Goal: Task Accomplishment & Management: Use online tool/utility

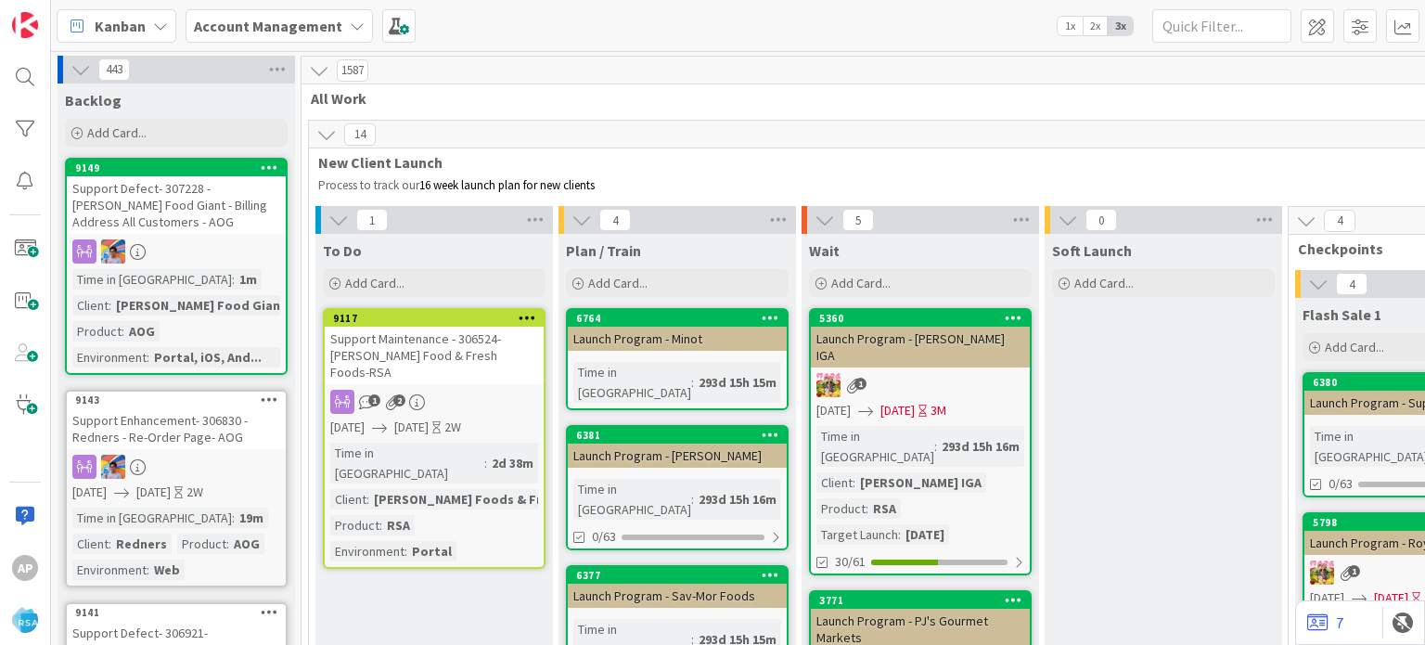
scroll to position [3618, 0]
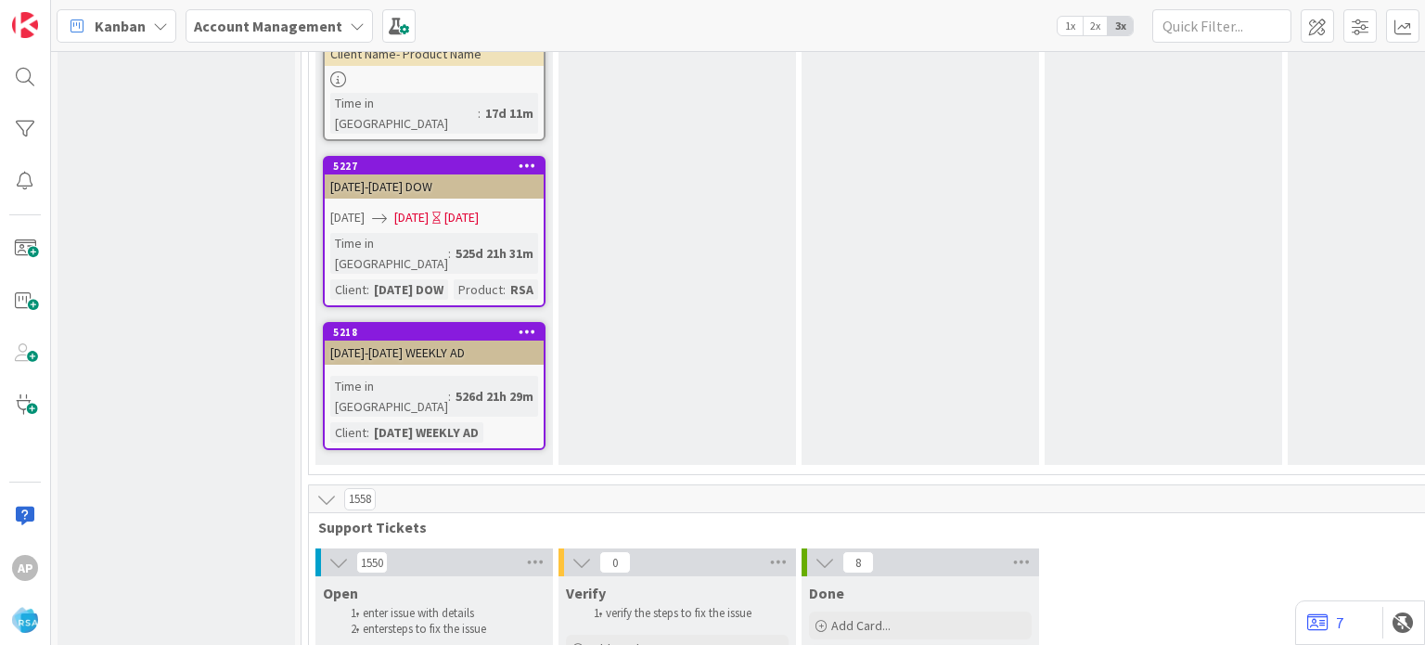
type textarea "x"
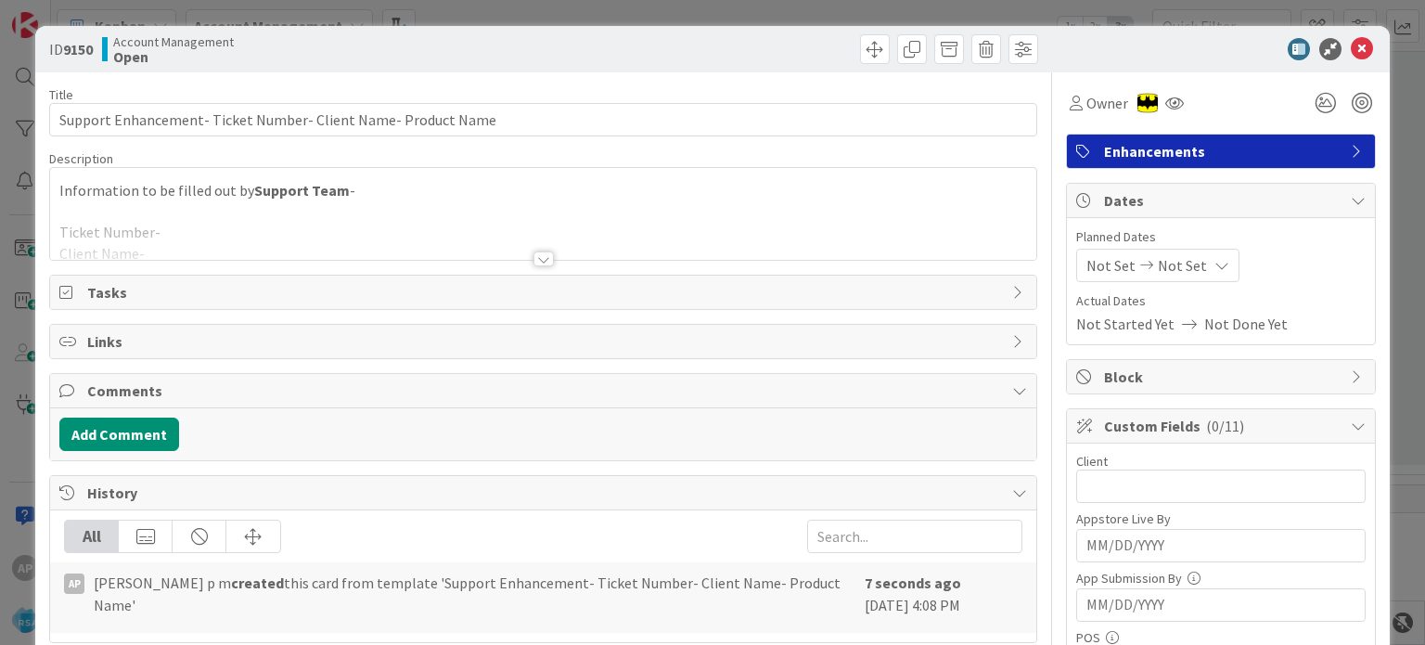
click at [533, 258] on div at bounding box center [543, 258] width 20 height 15
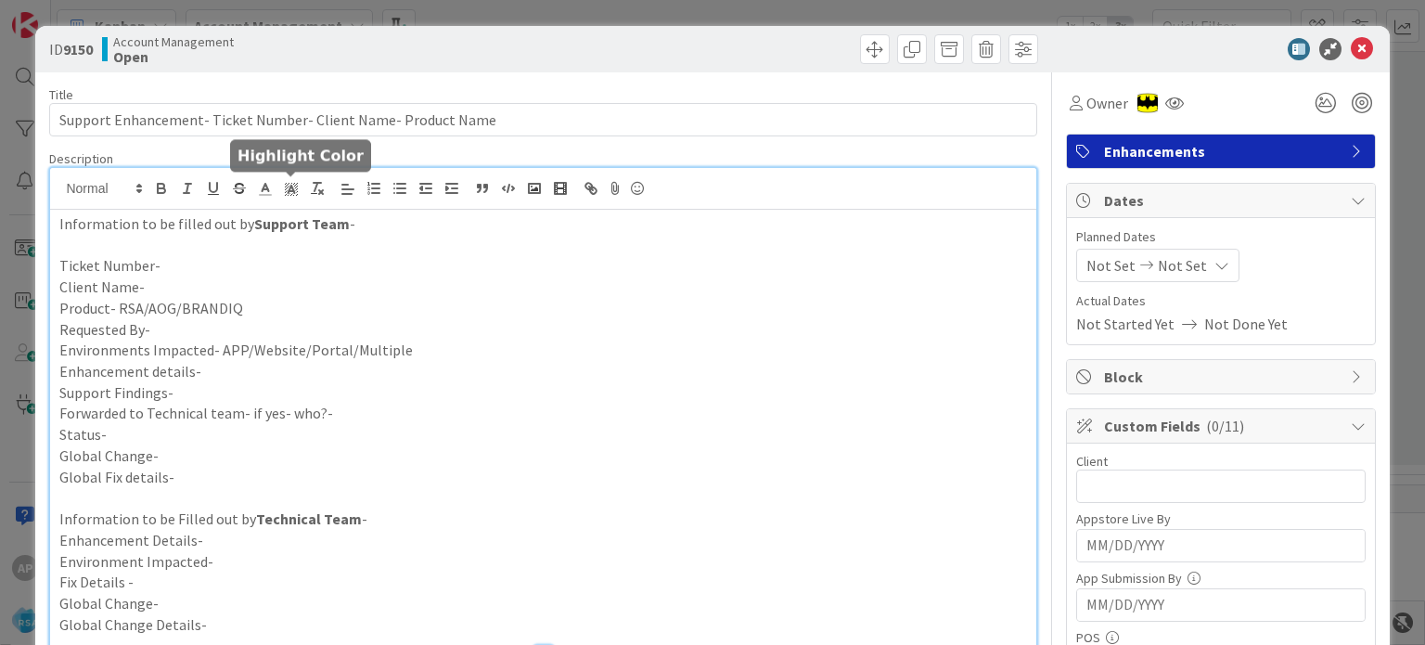
click at [170, 286] on p "Client Name-" at bounding box center [542, 286] width 967 height 21
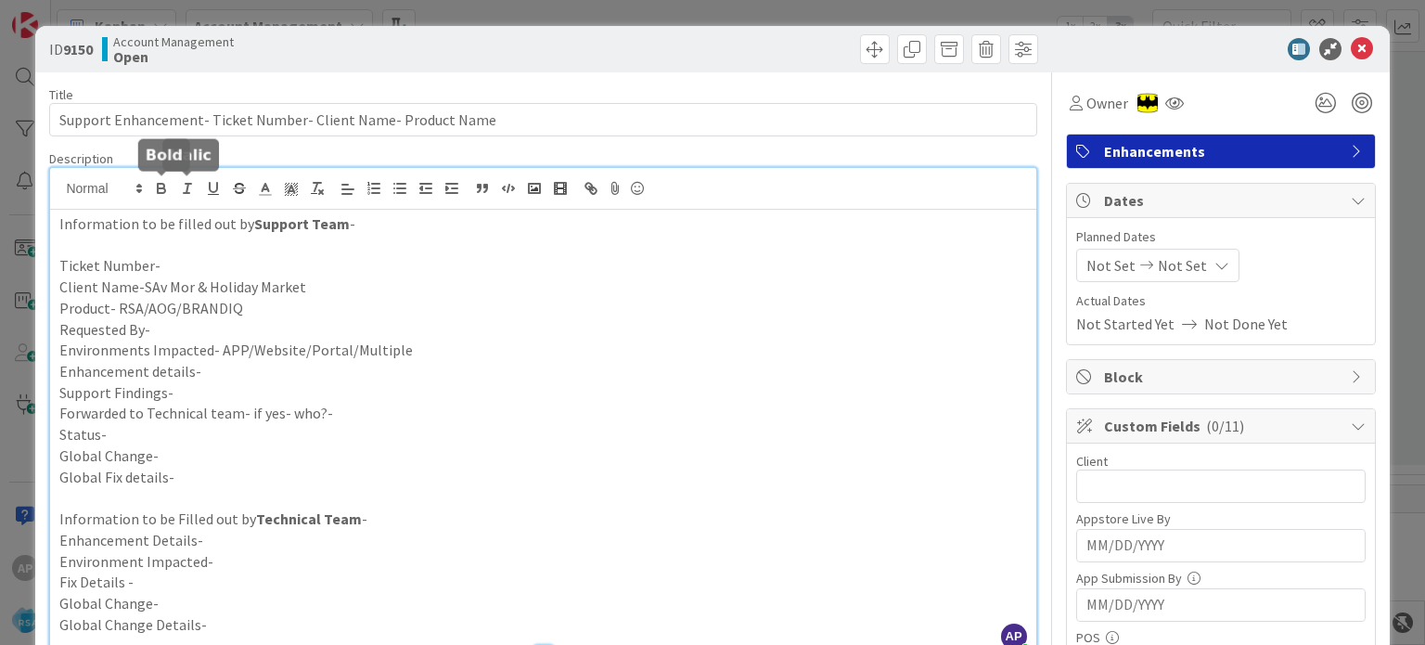
click at [175, 263] on p "Ticket Number-" at bounding box center [542, 265] width 967 height 21
click at [167, 263] on p "Ticket Number-#307261" at bounding box center [542, 265] width 967 height 21
click at [167, 263] on p "Ticket Number-307261" at bounding box center [542, 265] width 967 height 21
copy p "307261"
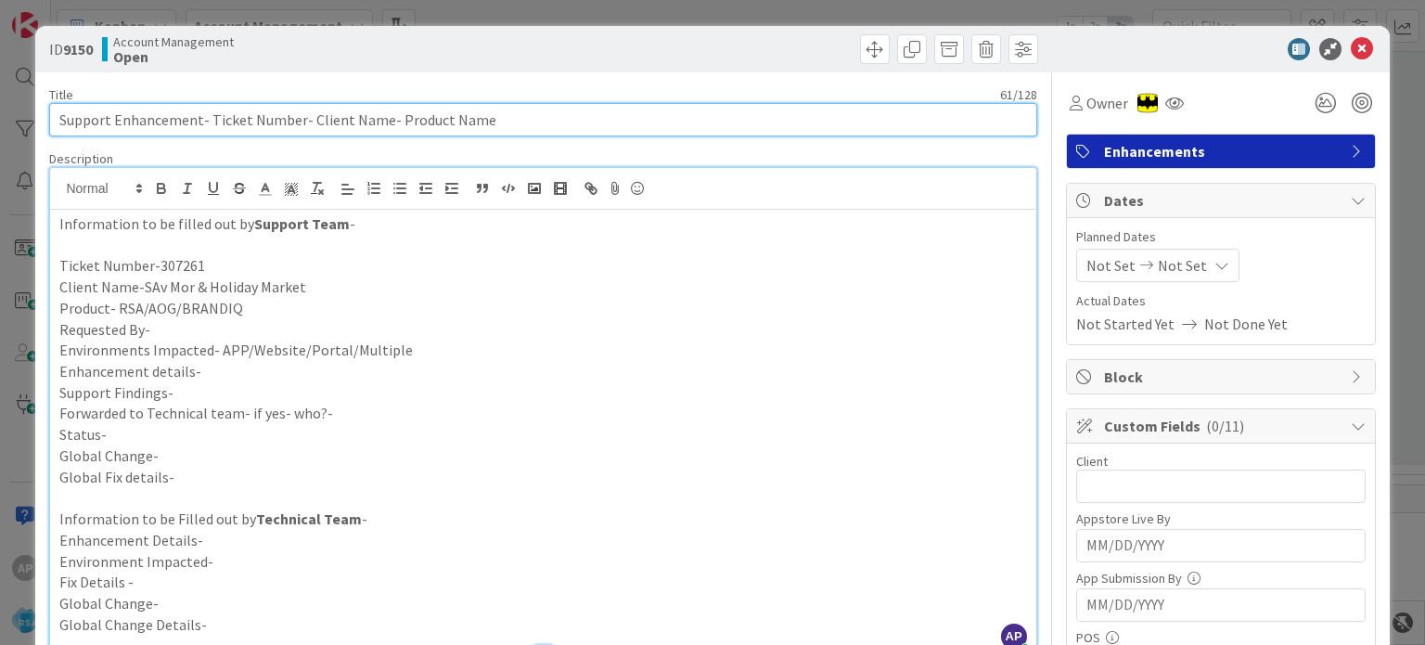
drag, startPoint x: 206, startPoint y: 118, endPoint x: 295, endPoint y: 122, distance: 89.1
click at [295, 122] on input "Support Enhancement- Ticket Number- Client Name- Product Name" at bounding box center [542, 119] width 987 height 33
paste input "307261"
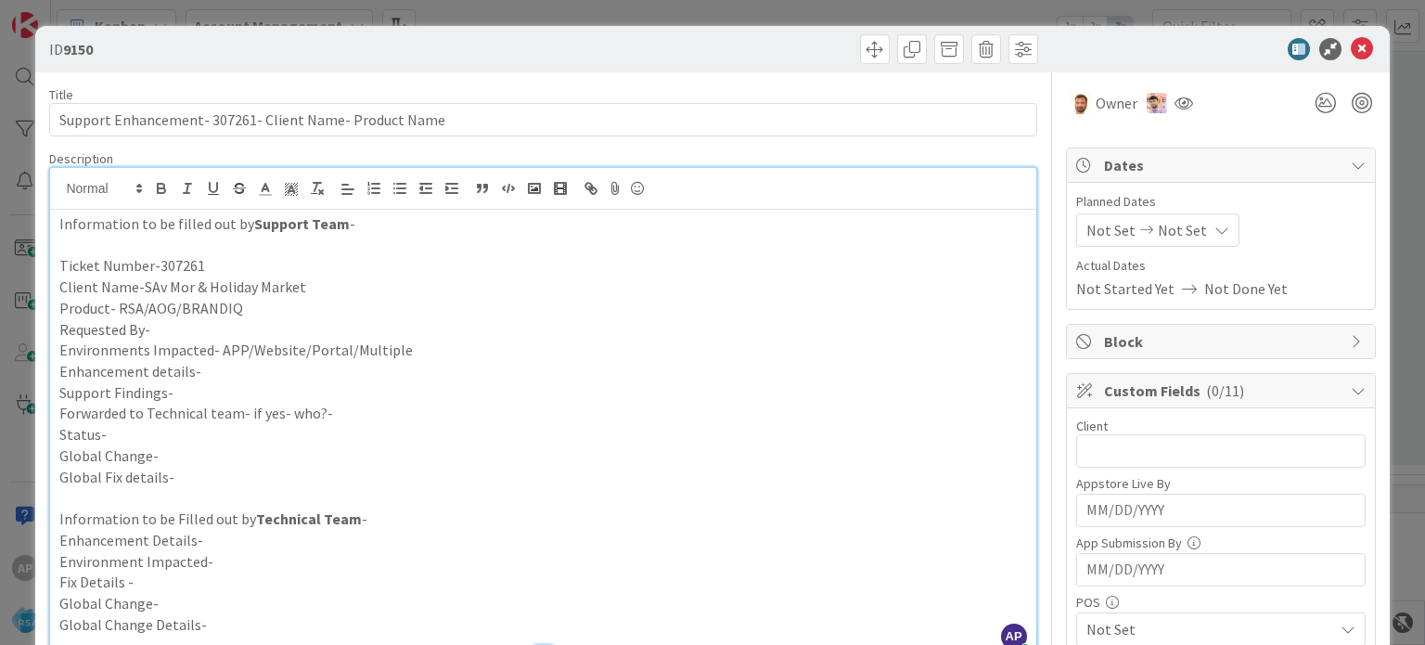
click at [226, 393] on p "Support Findings-" at bounding box center [542, 392] width 967 height 21
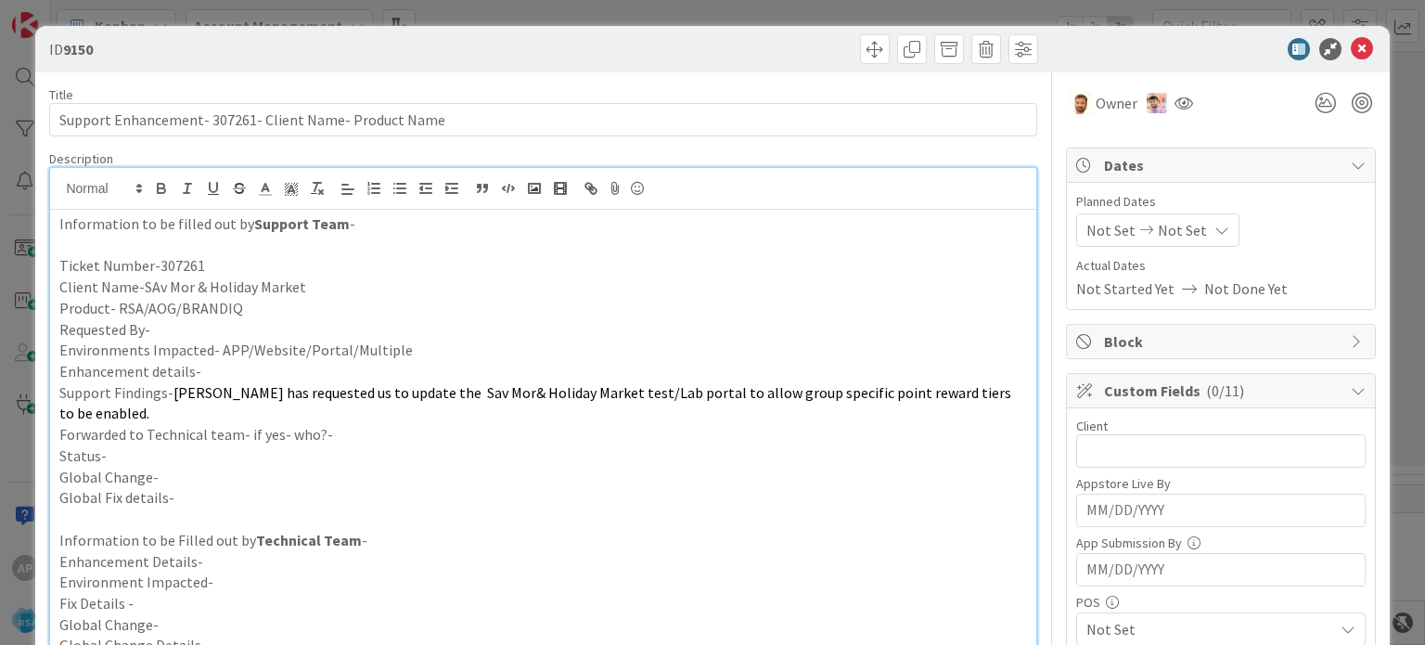
drag, startPoint x: 137, startPoint y: 286, endPoint x: 300, endPoint y: 285, distance: 162.4
click at [300, 285] on p "Client Name-SAv Mor & Holiday Market" at bounding box center [542, 286] width 967 height 21
copy p "SAv Mor & Holiday Market"
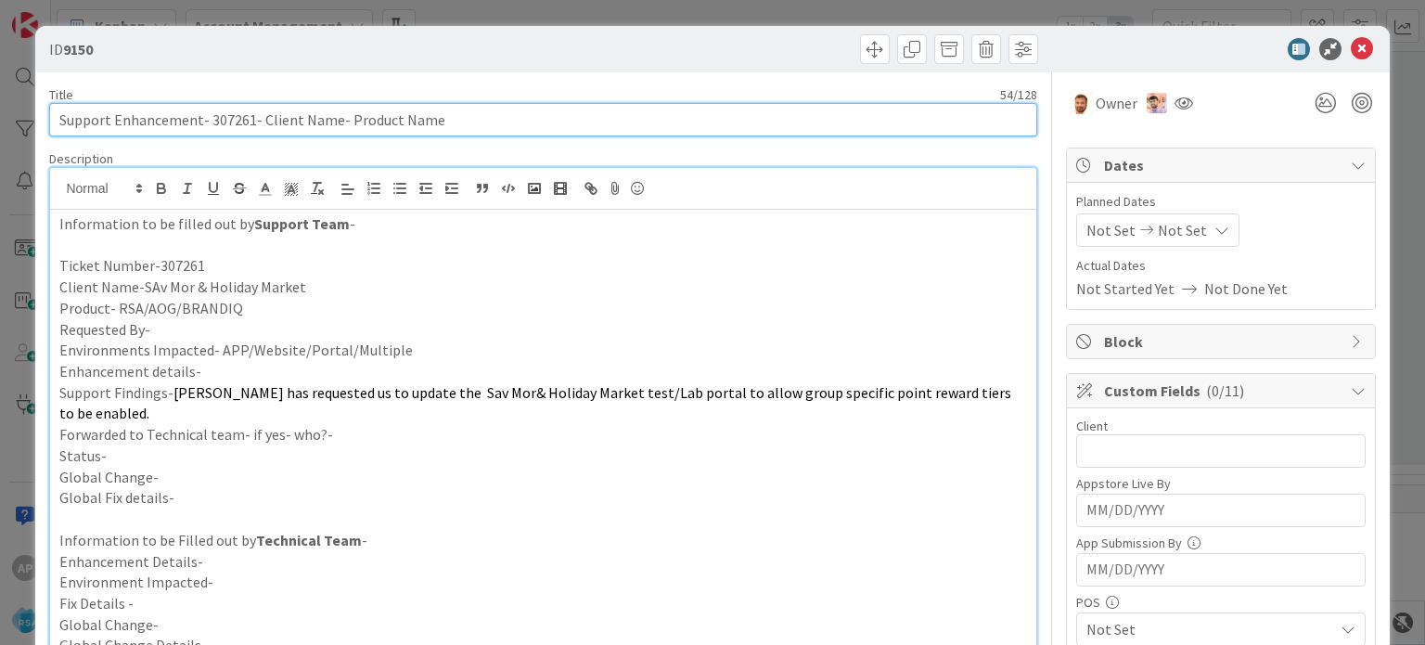
drag, startPoint x: 258, startPoint y: 116, endPoint x: 334, endPoint y: 117, distance: 76.1
click at [334, 117] on input "Support Enhancement- 307261- Client Name- Product Name" at bounding box center [542, 119] width 987 height 33
paste input "SAv Mor & Holiday Market"
drag, startPoint x: 507, startPoint y: 117, endPoint x: 425, endPoint y: 114, distance: 81.7
click at [425, 114] on input "Support Enhancement- 307261- SAv Mor & Holiday Market - Product Name" at bounding box center [542, 119] width 987 height 33
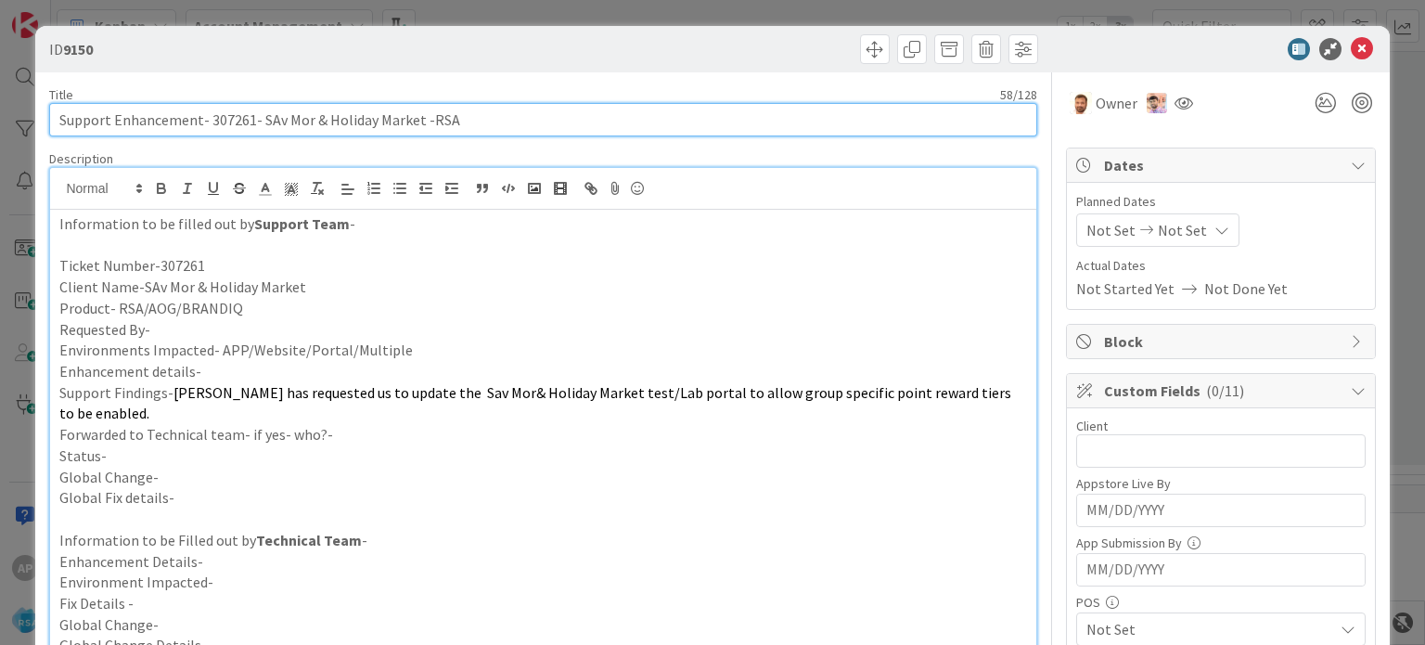
type input "Support Enhancement- 307261- SAv Mor & Holiday Market -RSA"
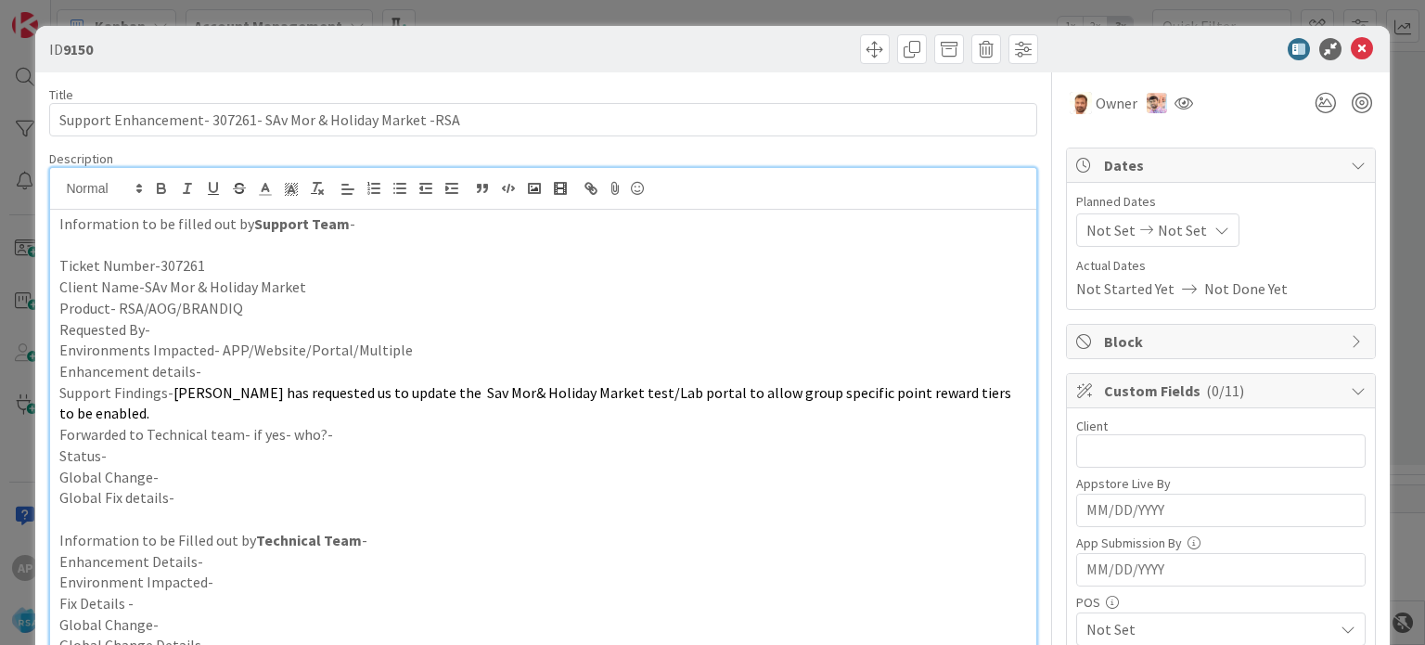
click at [194, 329] on p "Requested By-" at bounding box center [542, 329] width 967 height 21
click at [228, 364] on p "Enhancement details-" at bounding box center [542, 371] width 967 height 21
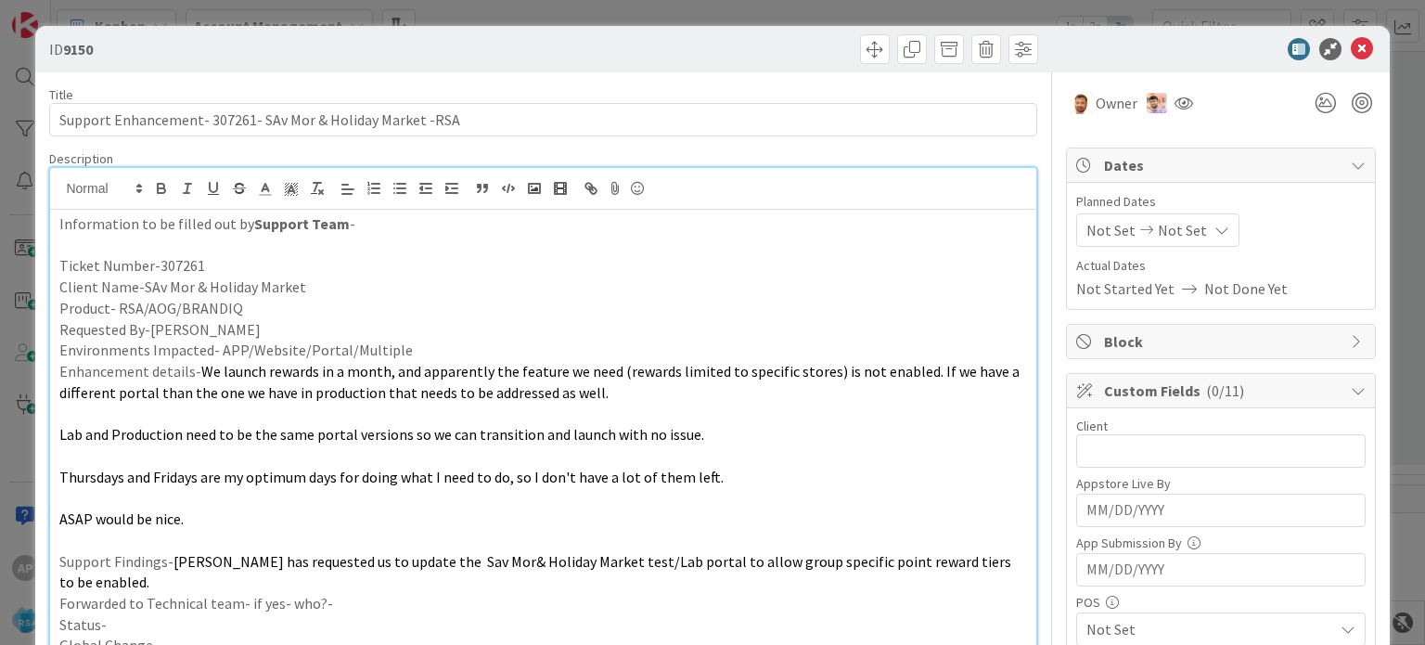
click at [111, 418] on p at bounding box center [542, 413] width 967 height 21
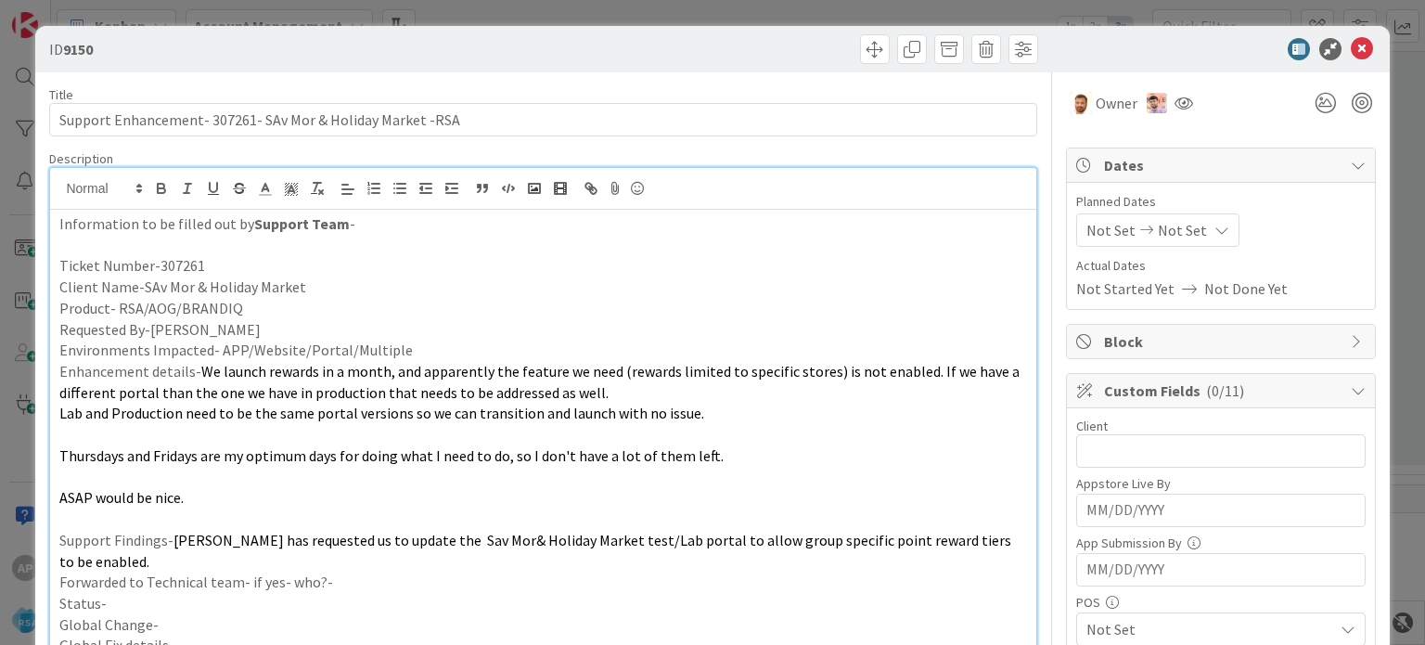
click at [78, 441] on p at bounding box center [542, 434] width 967 height 21
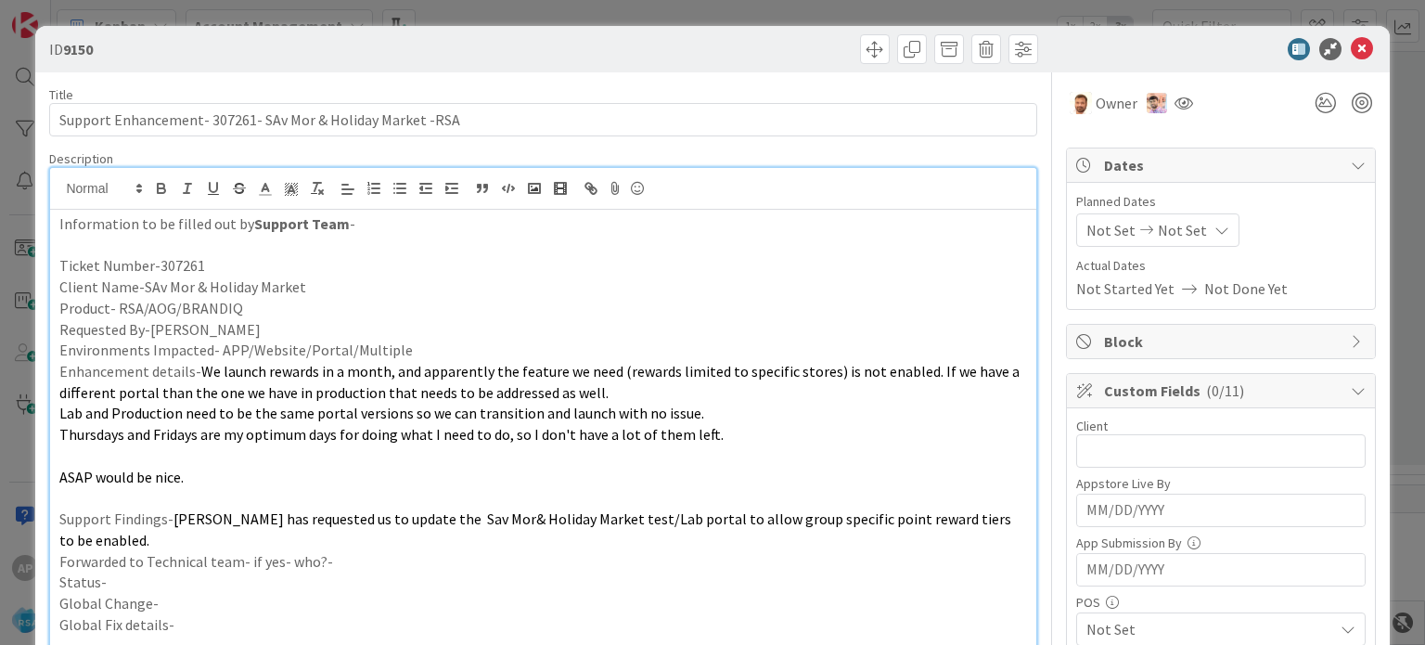
click at [73, 459] on p at bounding box center [542, 455] width 967 height 21
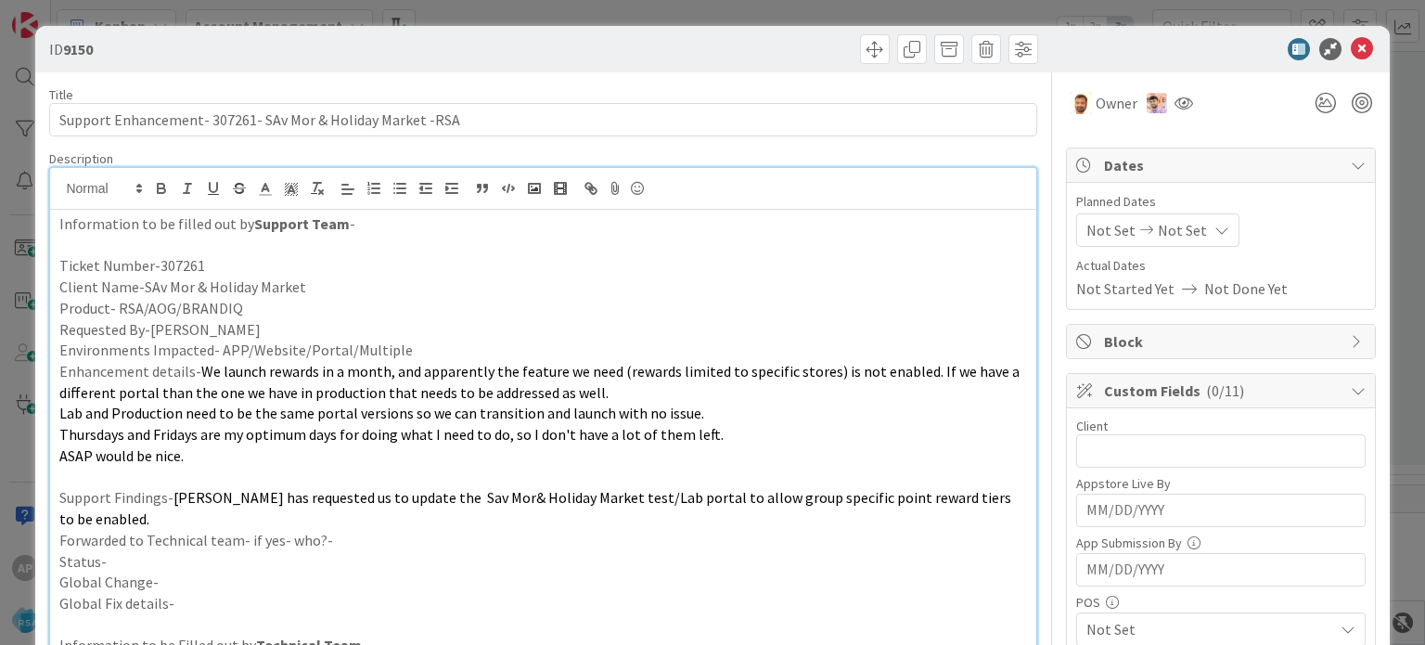
click at [73, 473] on p at bounding box center [542, 477] width 967 height 21
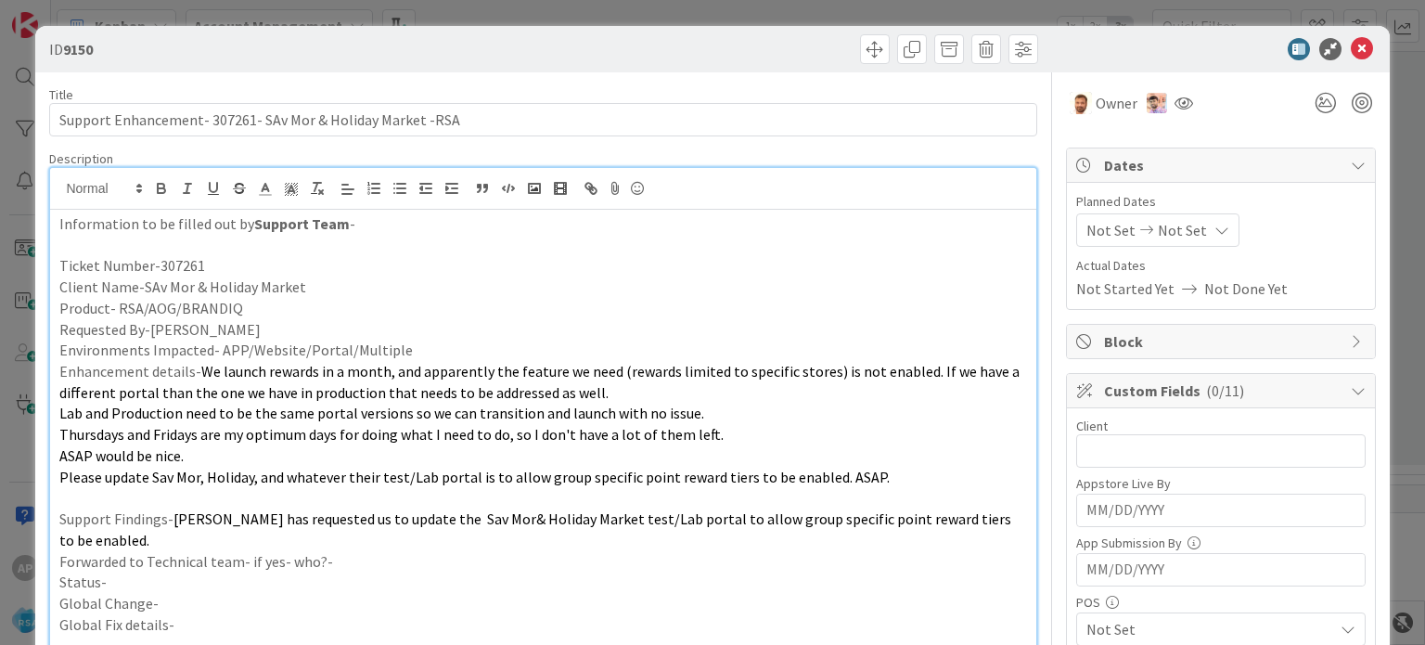
click at [226, 462] on p "ASAP would be nice." at bounding box center [542, 455] width 967 height 21
click at [226, 459] on p "ASAP would be nice." at bounding box center [542, 455] width 967 height 21
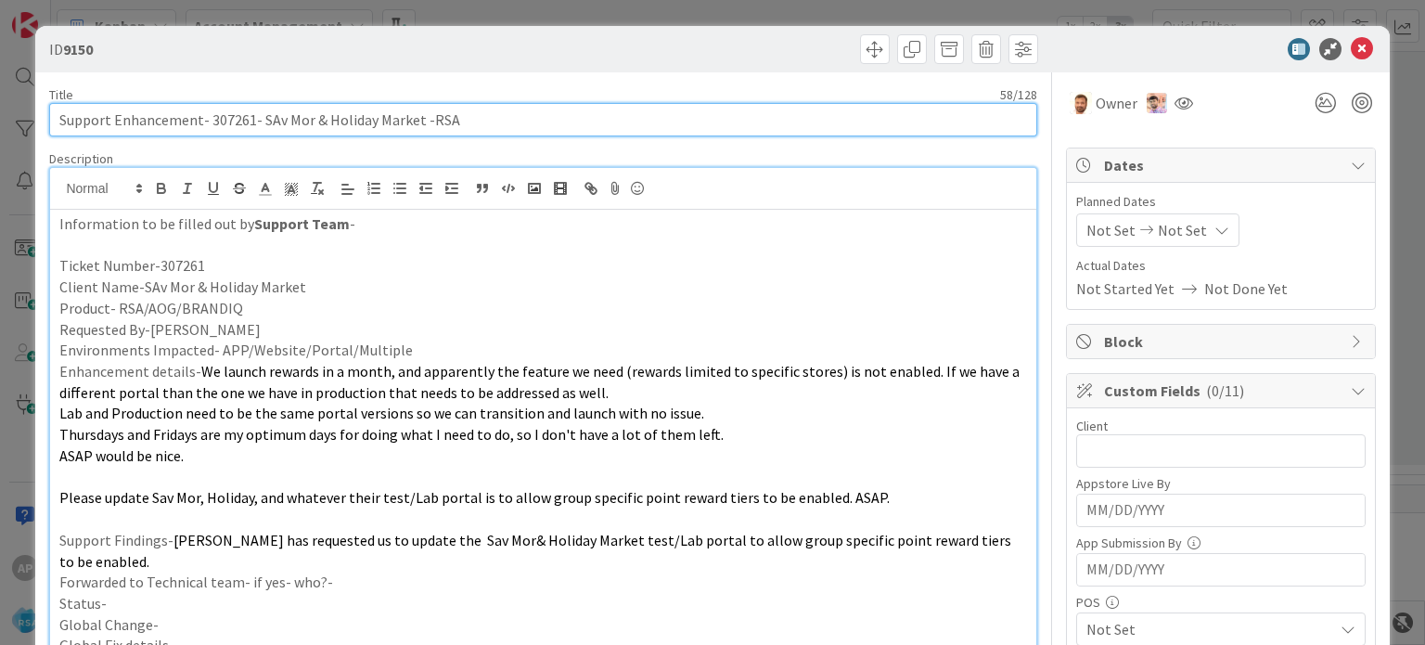
drag, startPoint x: 260, startPoint y: 117, endPoint x: 417, endPoint y: 118, distance: 156.8
click at [417, 118] on input "Support Enhancement- 307261- SAv Mor & Holiday Market -RSA" at bounding box center [542, 119] width 987 height 33
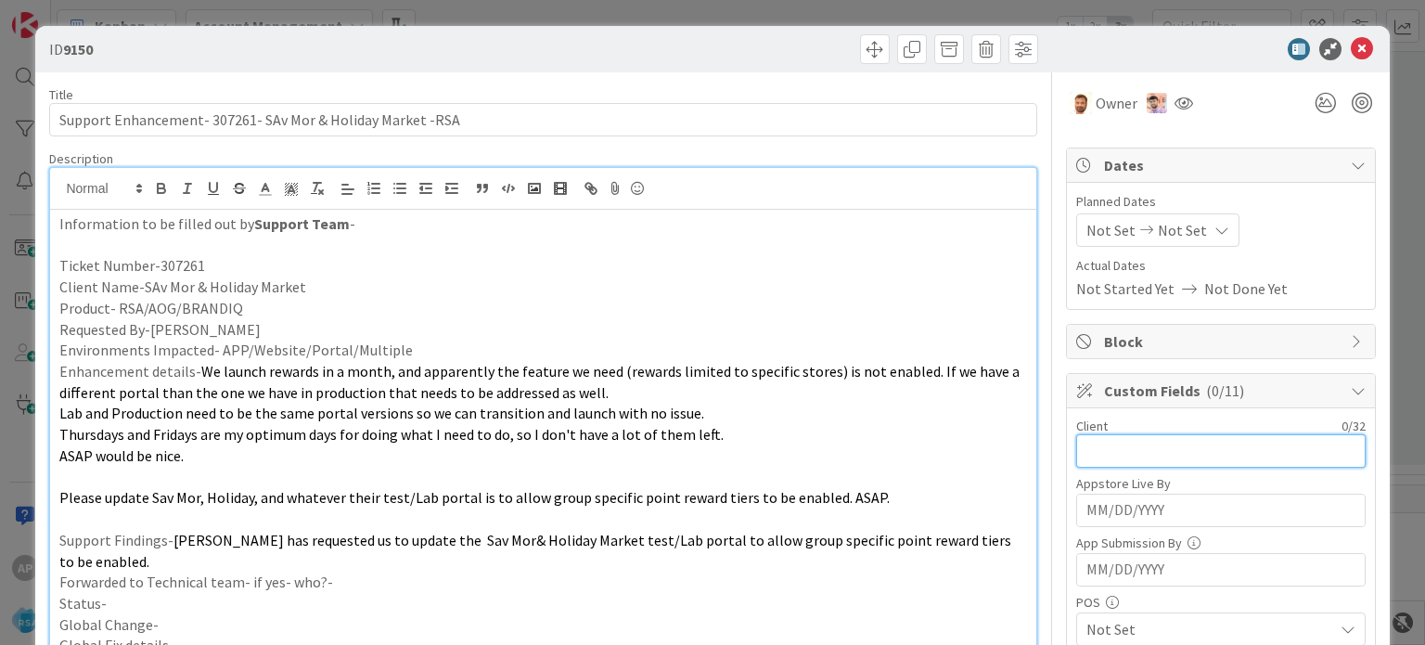
click at [1096, 448] on input "text" at bounding box center [1220, 450] width 289 height 33
paste input "SAv Mor & Holiday Market"
type input "SAv Mor & Holiday Market"
click at [378, 479] on p at bounding box center [542, 477] width 967 height 21
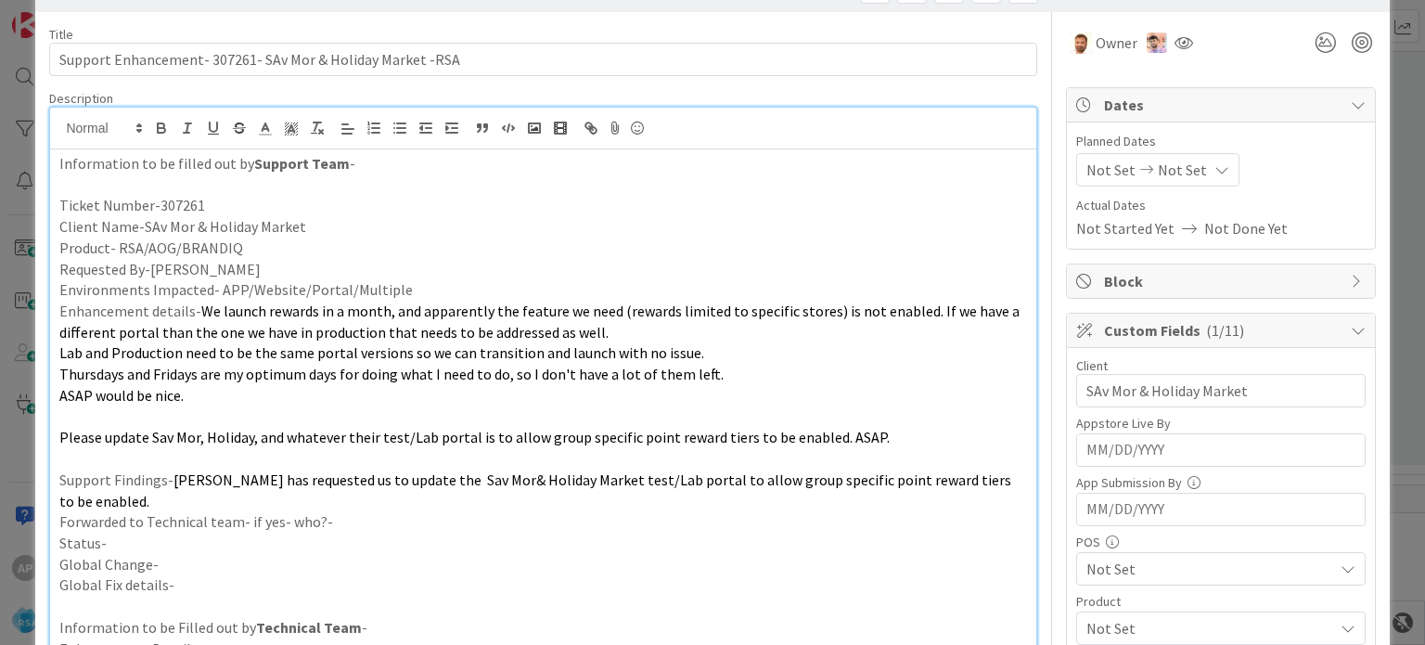
scroll to position [93, 0]
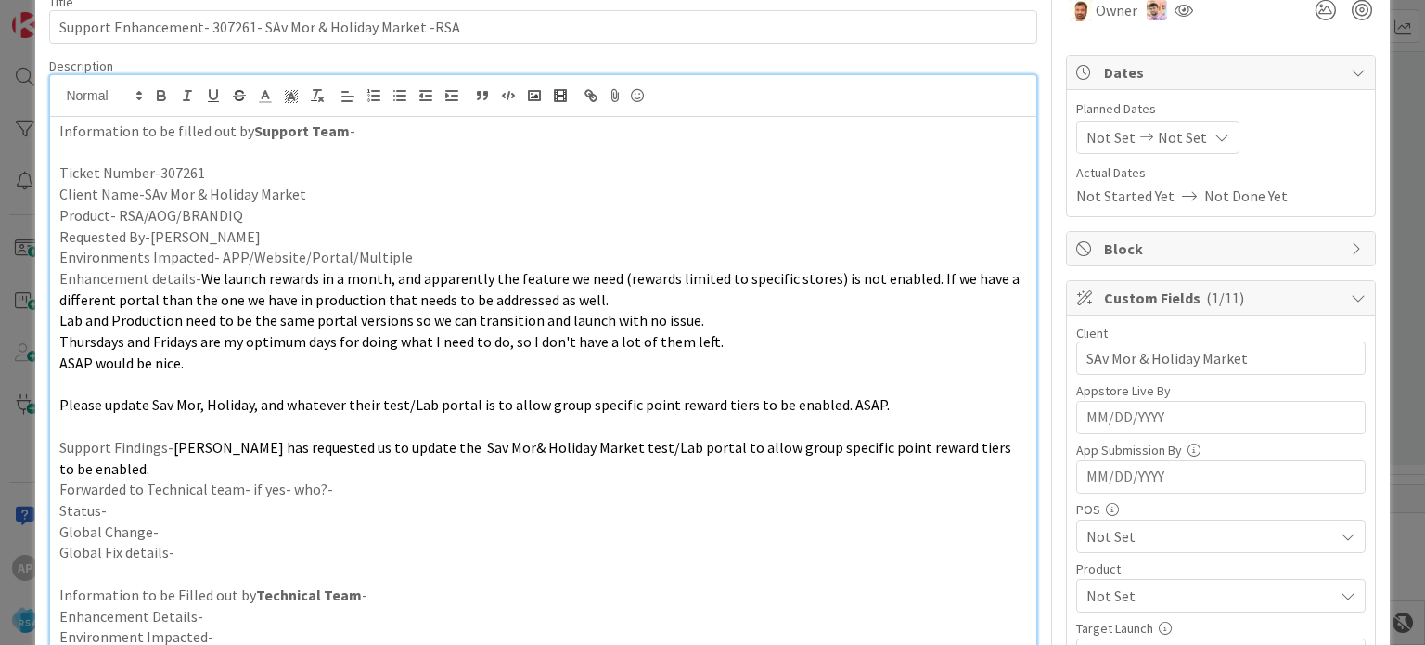
click at [1091, 533] on span "Not Set" at bounding box center [1209, 536] width 247 height 22
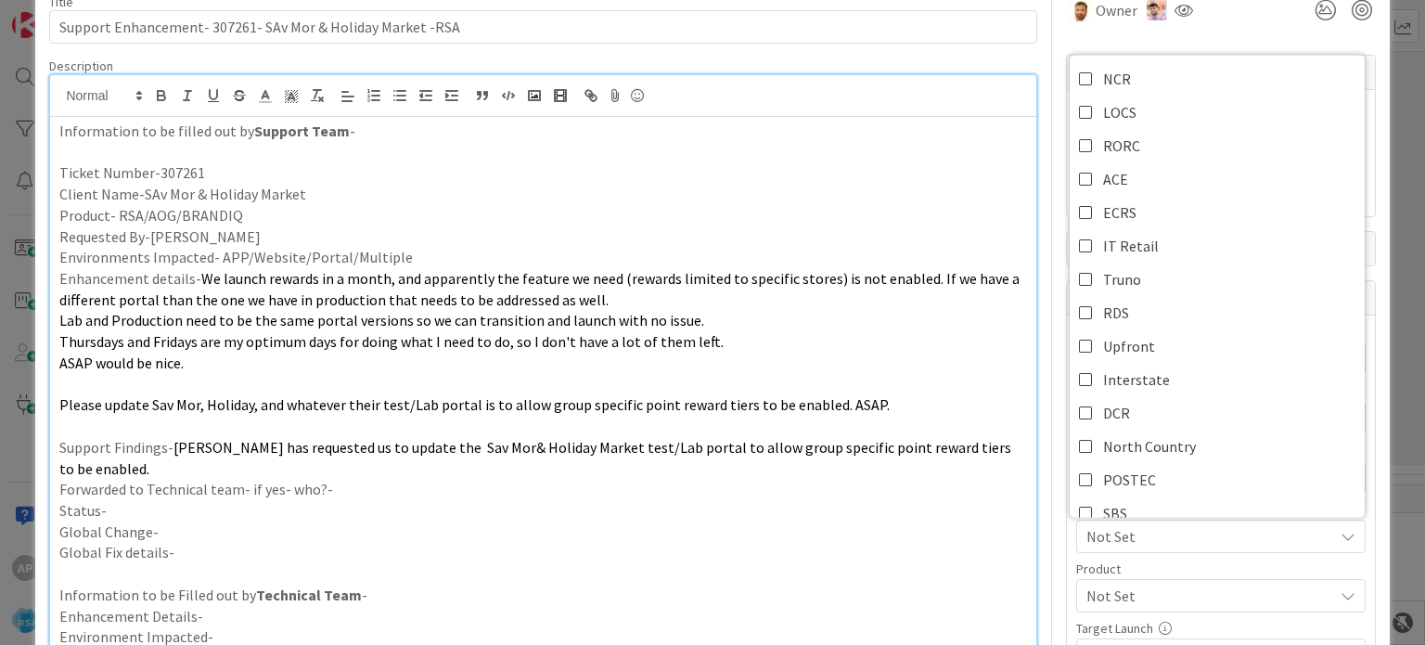
click at [836, 269] on span "We launch rewards in a month, and apparently the feature we need (rewards limit…" at bounding box center [540, 289] width 963 height 40
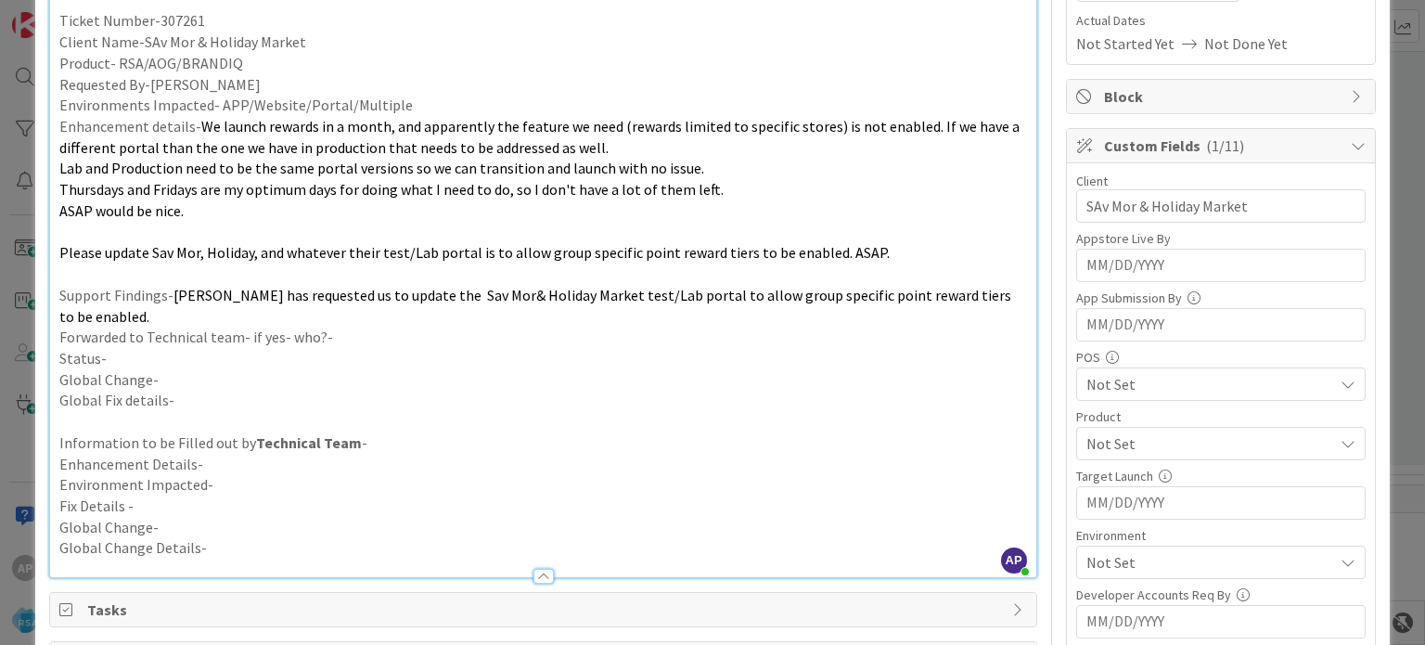
scroll to position [278, 0]
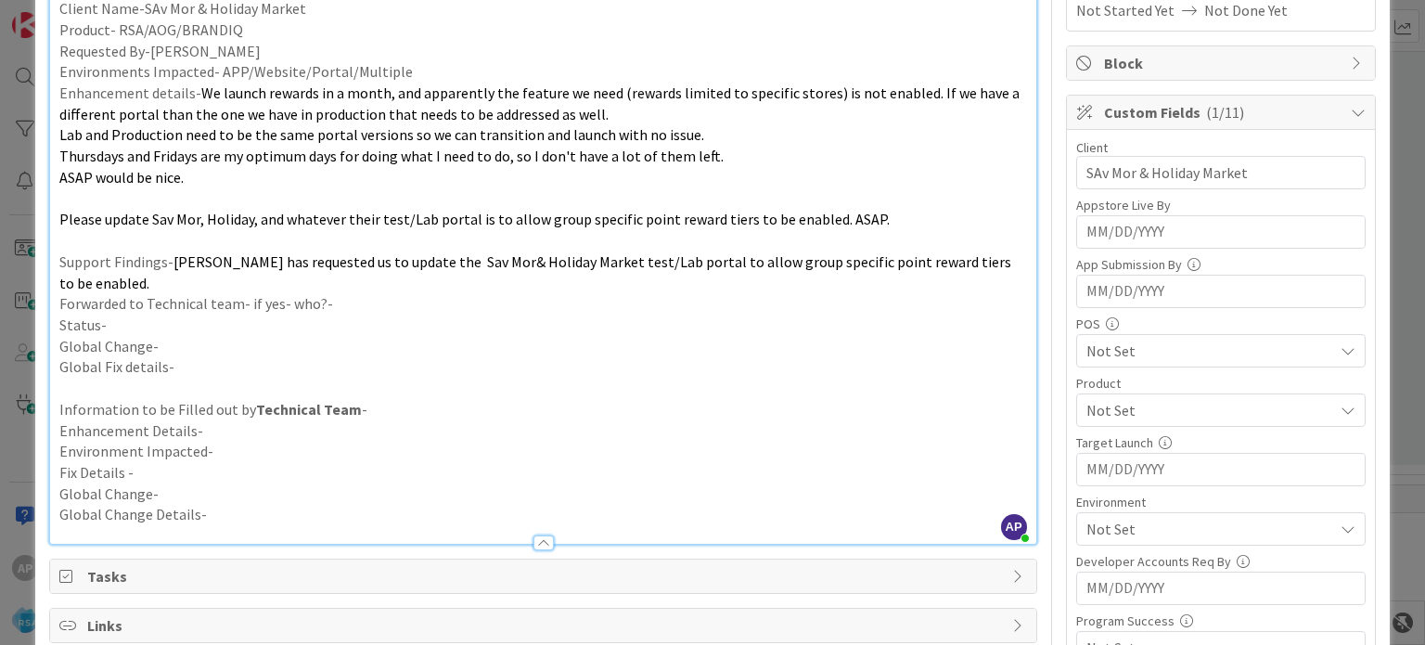
click at [1086, 407] on span "Not Set" at bounding box center [1209, 410] width 247 height 22
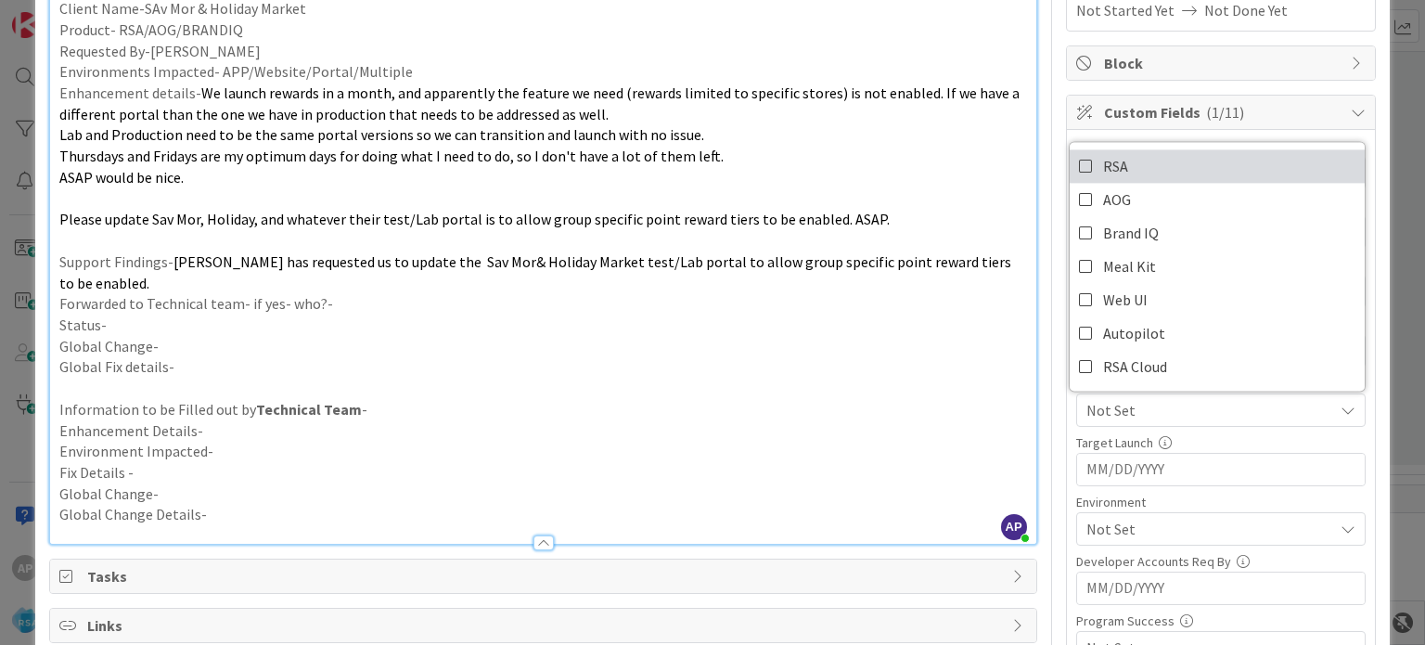
click at [1070, 166] on link "RSA" at bounding box center [1217, 165] width 295 height 33
click at [925, 224] on p "Please update Sav Mor, Holiday, and whatever their test/Lab portal is to allow …" at bounding box center [542, 219] width 967 height 21
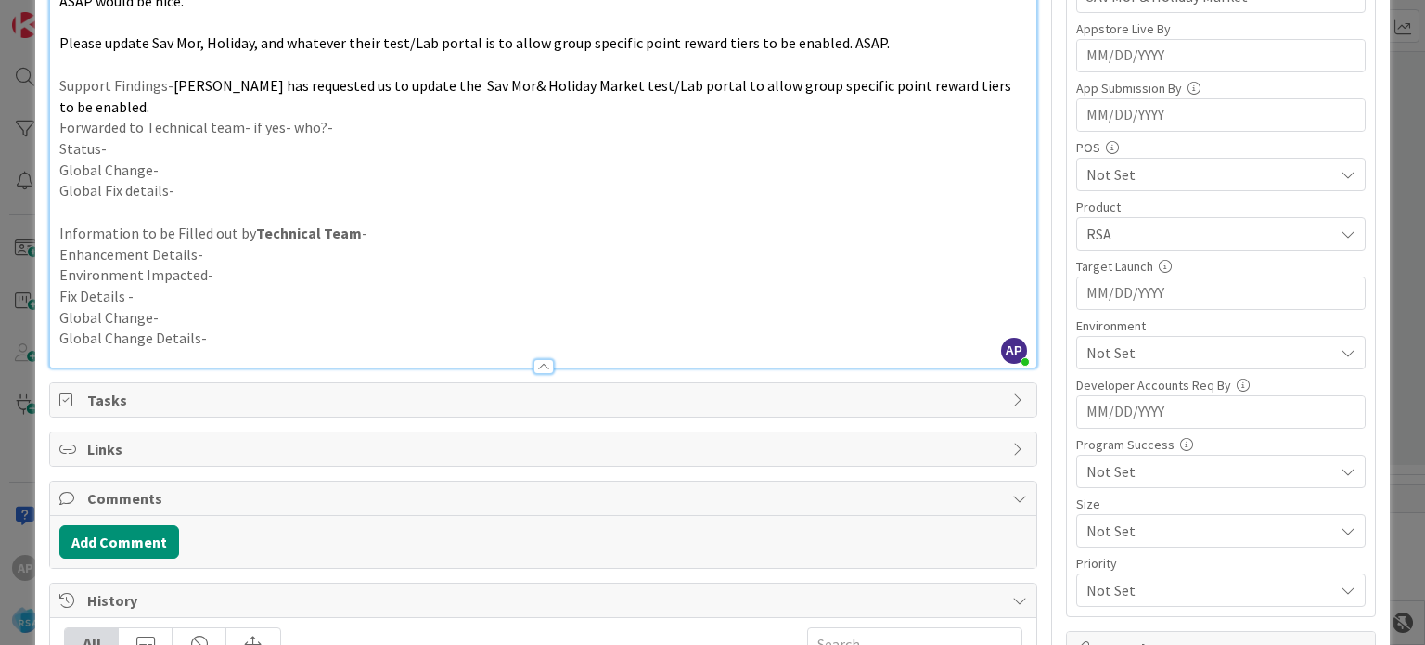
scroll to position [464, 0]
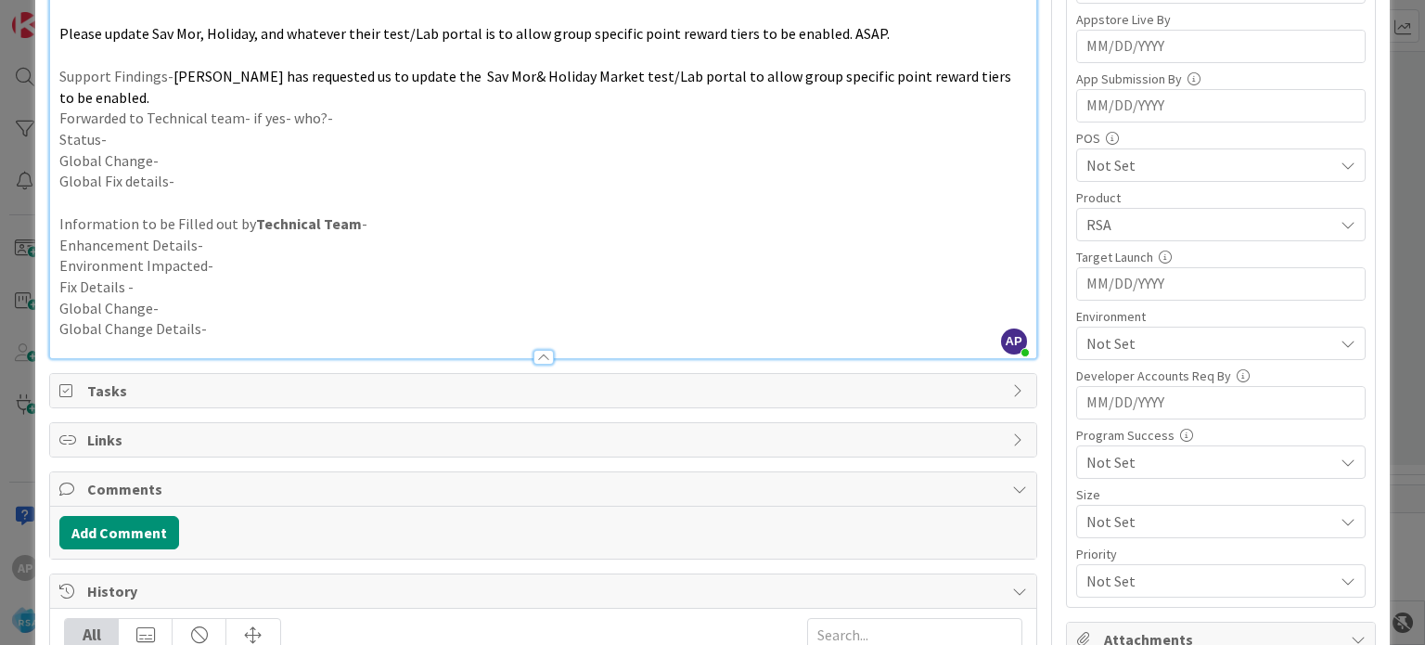
click at [1158, 333] on span "Not Set" at bounding box center [1209, 343] width 247 height 22
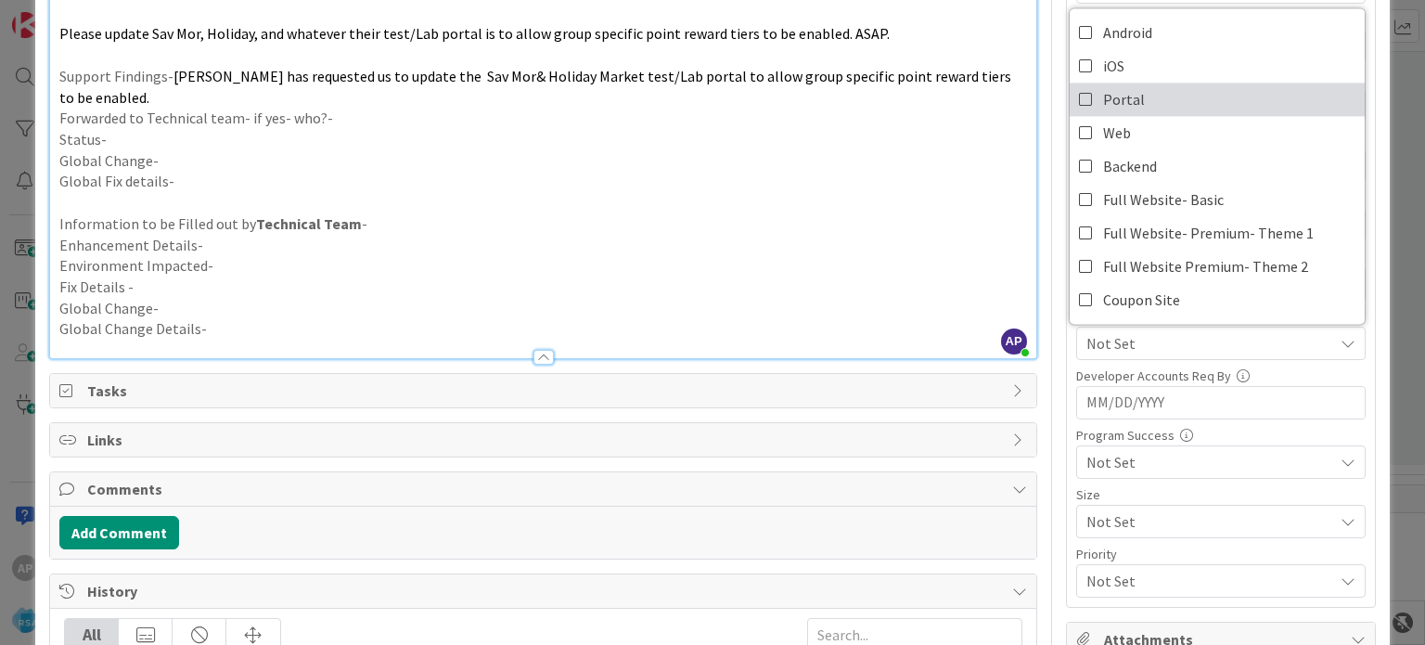
click at [1079, 88] on icon at bounding box center [1086, 99] width 15 height 28
click at [905, 171] on p "Global Fix details-" at bounding box center [542, 181] width 967 height 21
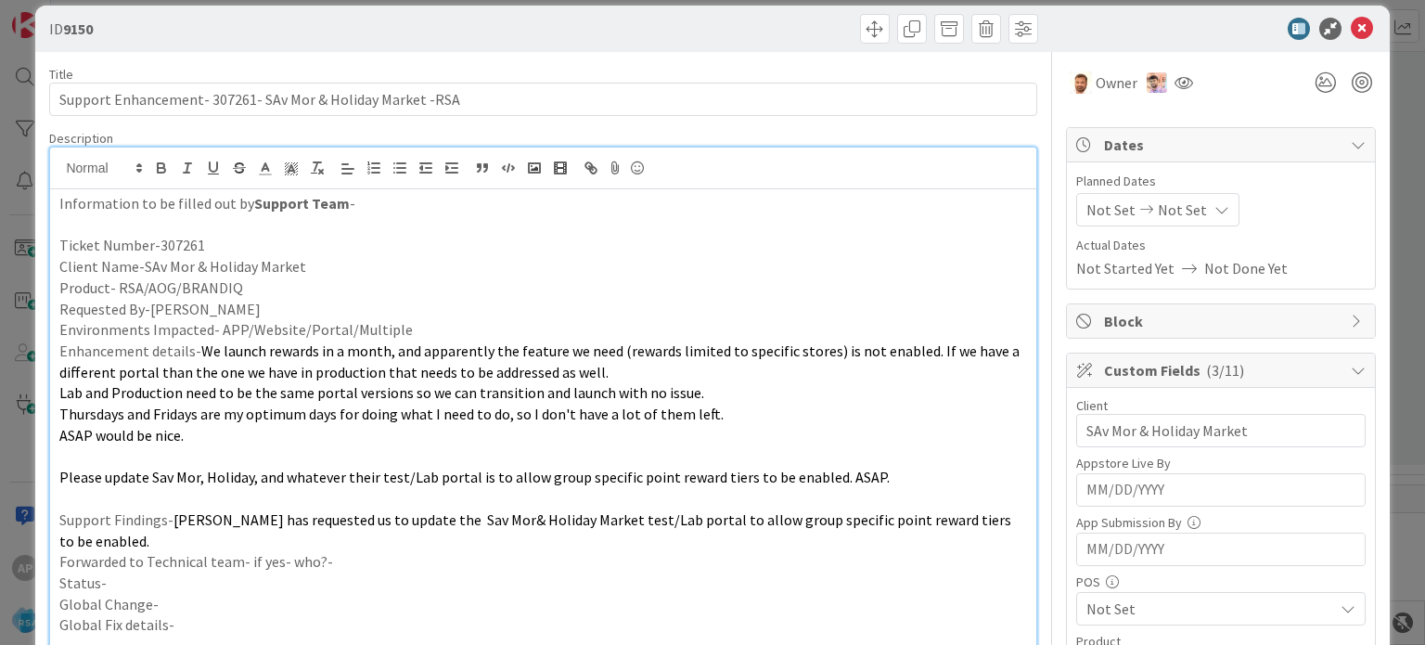
scroll to position [0, 0]
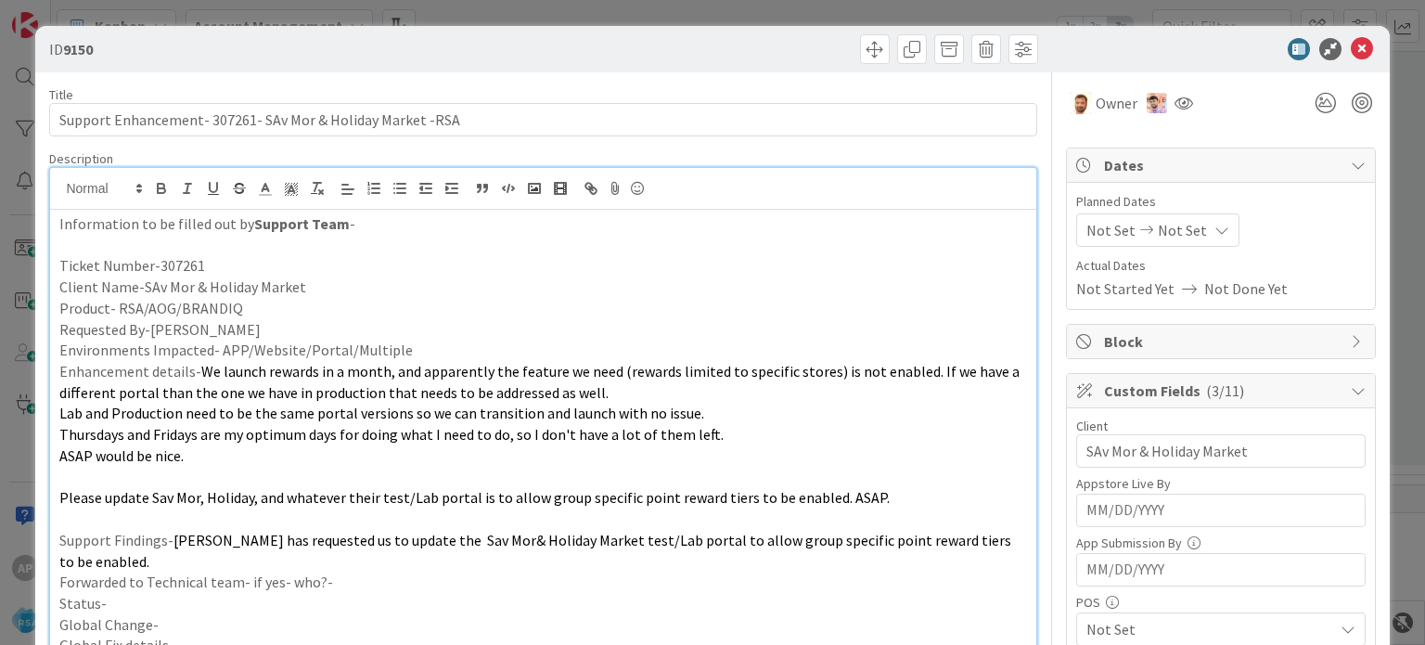
click at [1136, 224] on icon at bounding box center [1147, 230] width 22 height 13
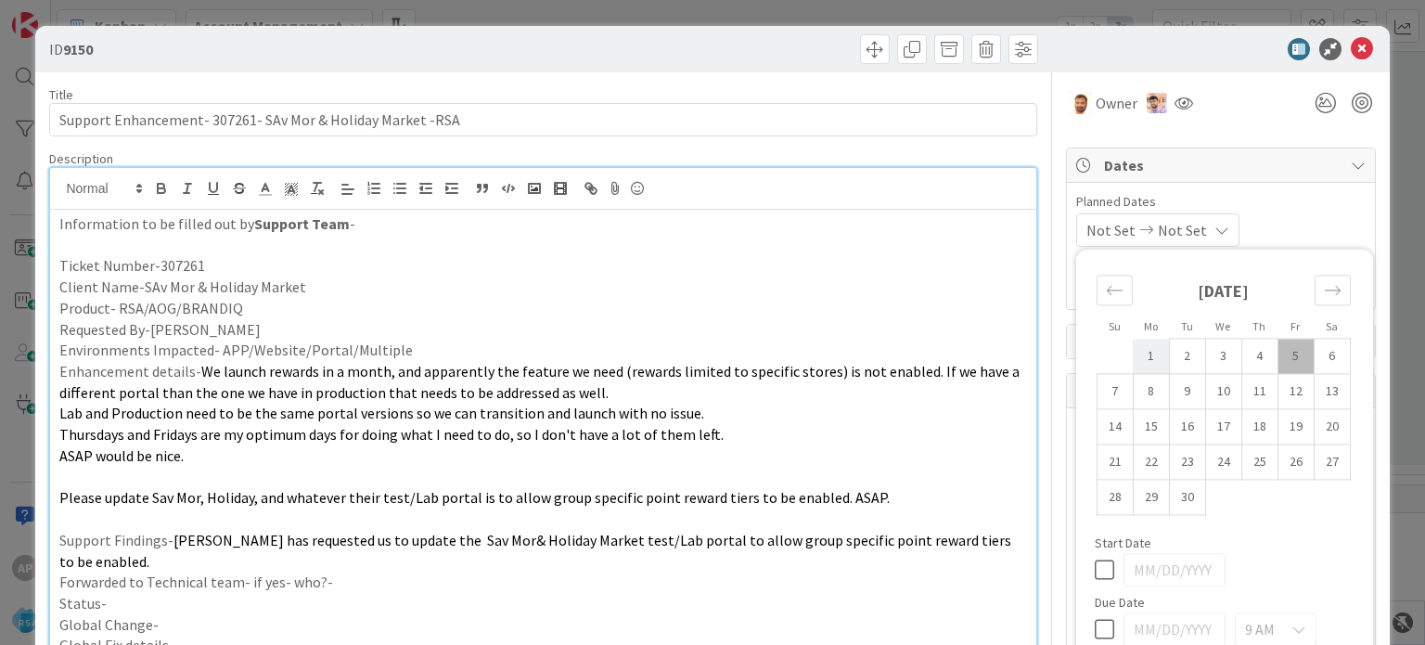
click at [1136, 350] on td "1" at bounding box center [1151, 356] width 36 height 35
type input "[DATE]"
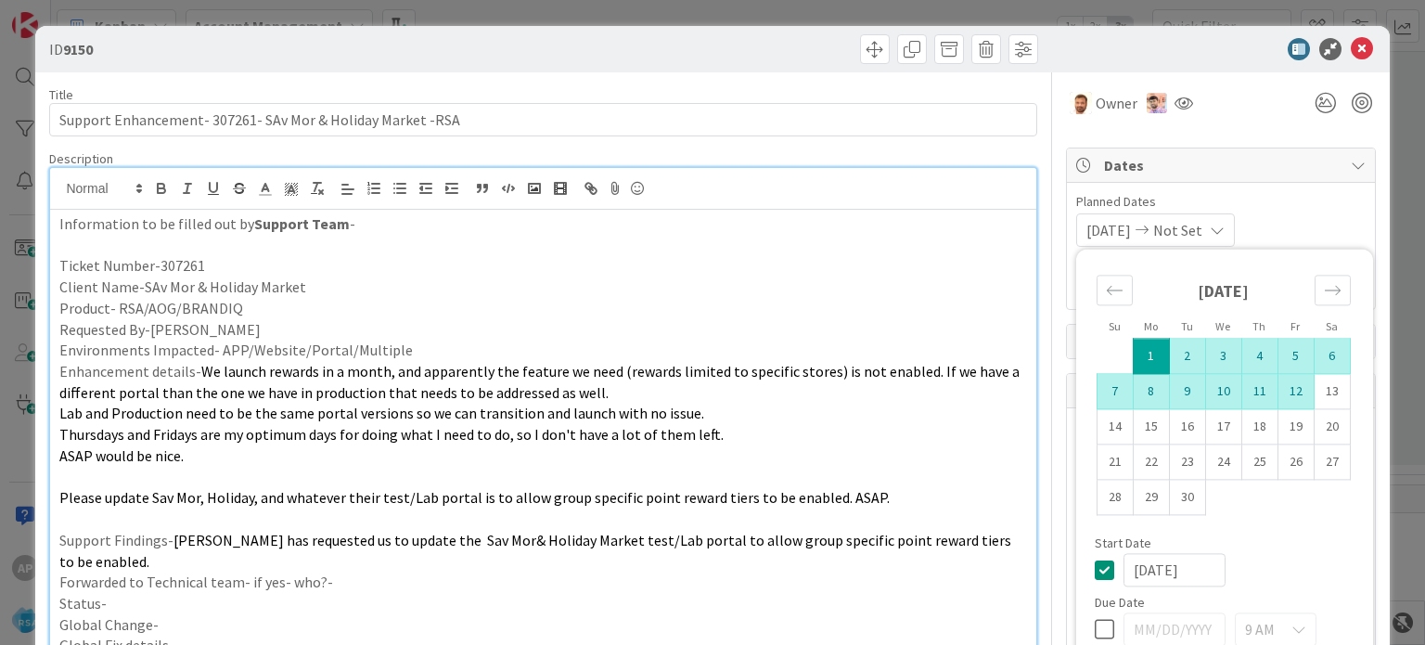
click at [1277, 387] on td "12" at bounding box center [1295, 391] width 36 height 35
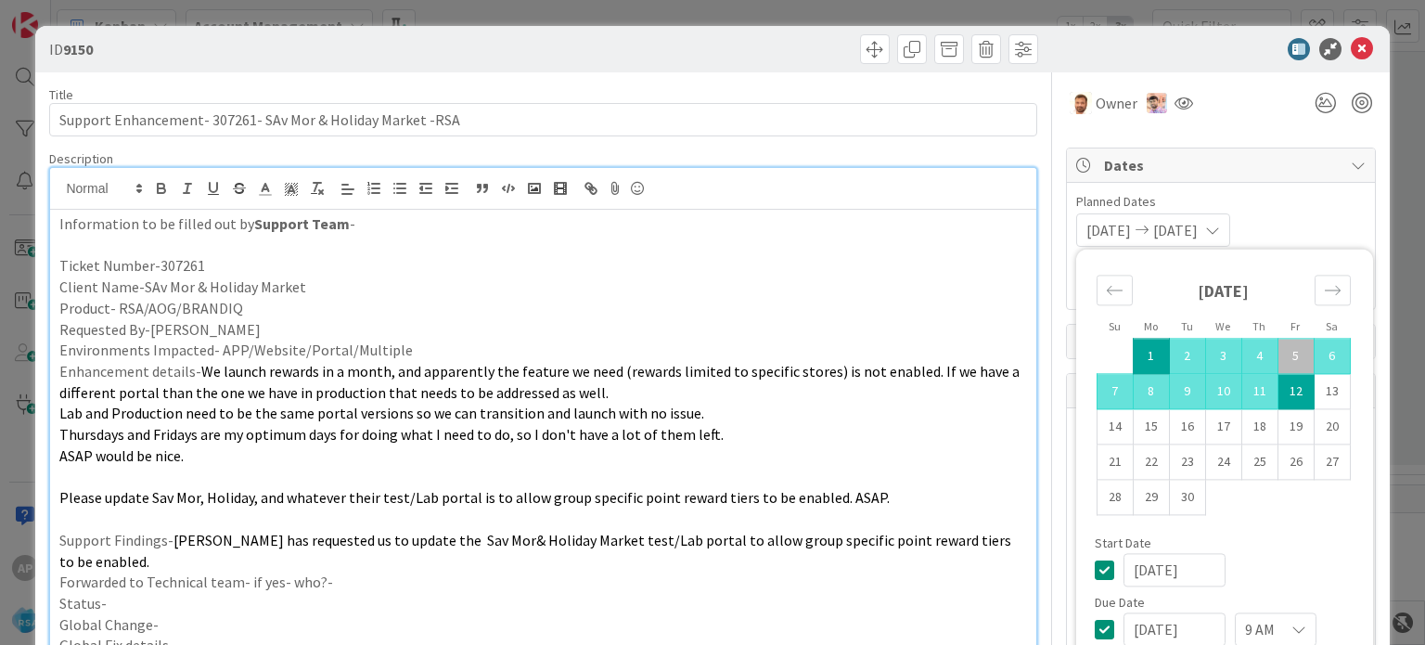
type input "[DATE]"
click at [725, 352] on p "Environments Impacted- APP/Website/Portal/Multiple" at bounding box center [542, 350] width 967 height 21
